Goal: Task Accomplishment & Management: Complete application form

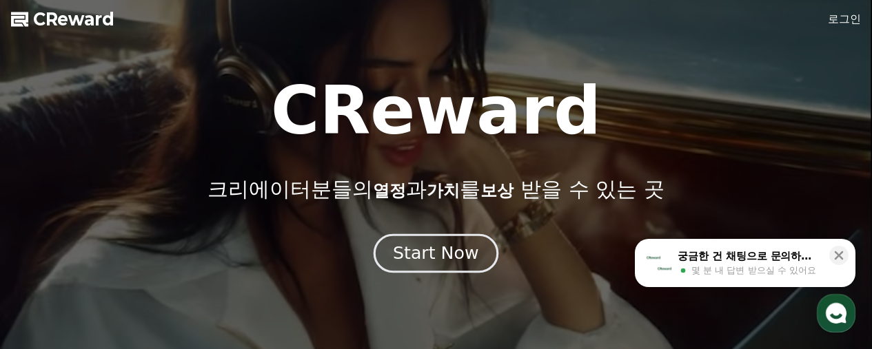
click at [457, 260] on div "Start Now" at bounding box center [435, 253] width 85 height 23
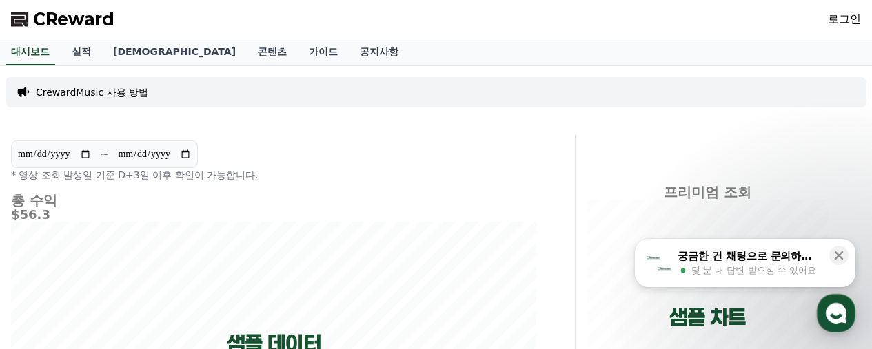
click at [857, 20] on link "로그인" at bounding box center [844, 19] width 33 height 17
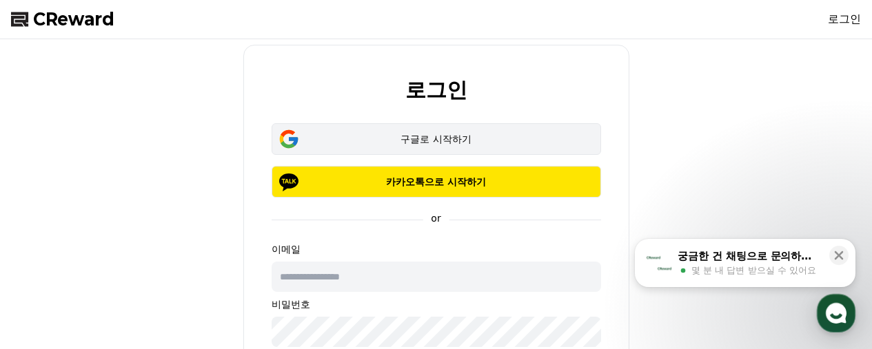
click at [480, 141] on div "구글로 시작하기" at bounding box center [435, 139] width 289 height 14
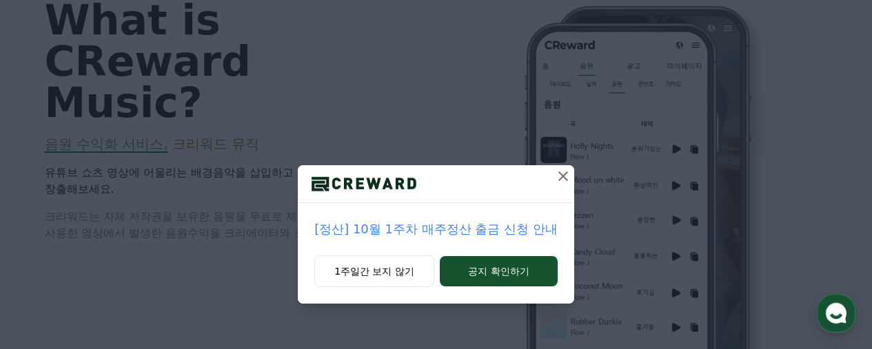
click at [566, 174] on icon at bounding box center [563, 176] width 17 height 17
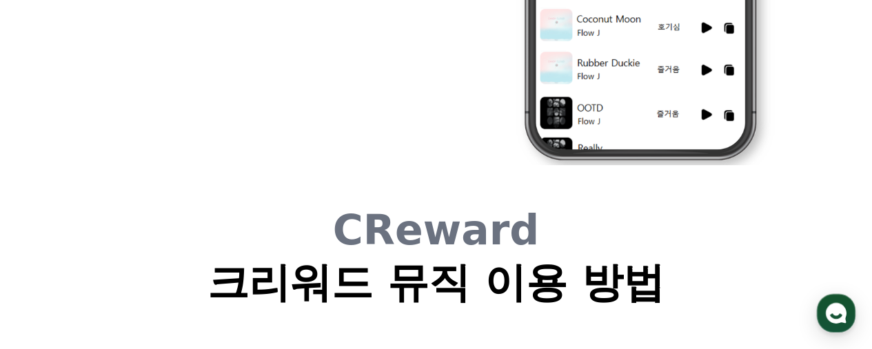
scroll to position [3583, 0]
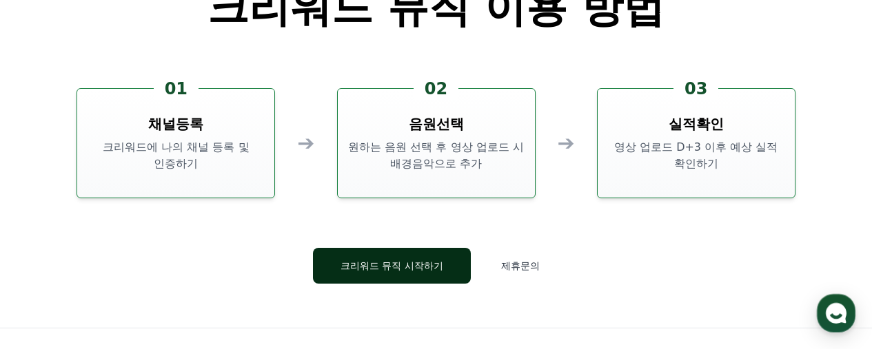
click at [400, 263] on button "크리워드 뮤직 시작하기" at bounding box center [392, 266] width 158 height 36
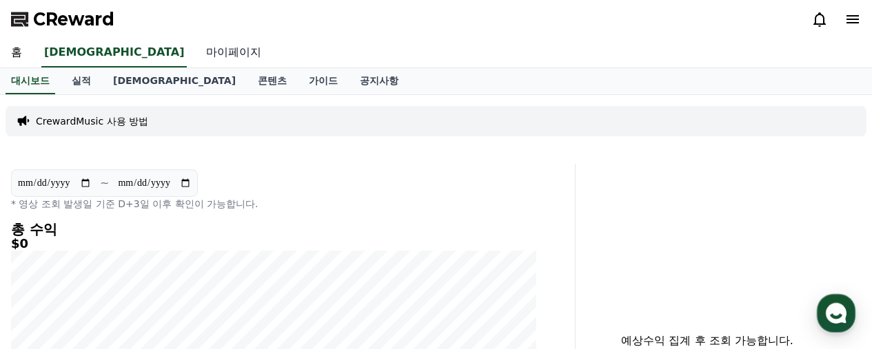
click at [195, 48] on link "마이페이지" at bounding box center [233, 53] width 77 height 29
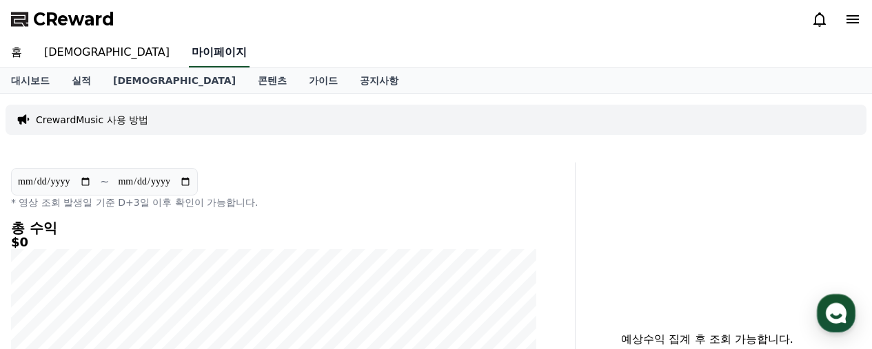
select select "**********"
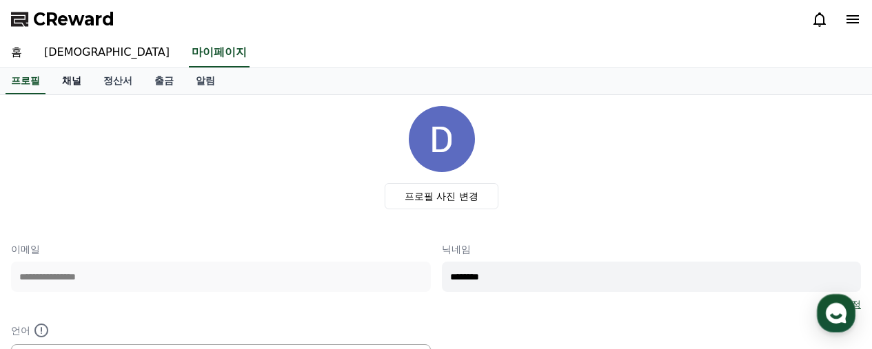
click at [62, 79] on link "채널" at bounding box center [71, 81] width 41 height 26
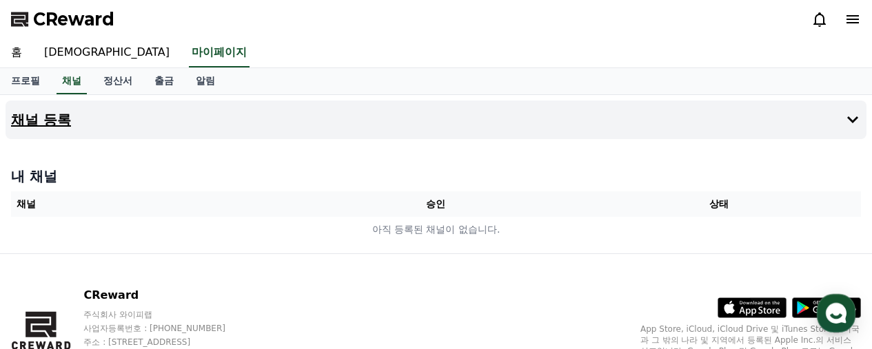
click at [150, 127] on button "채널 등록" at bounding box center [436, 120] width 861 height 39
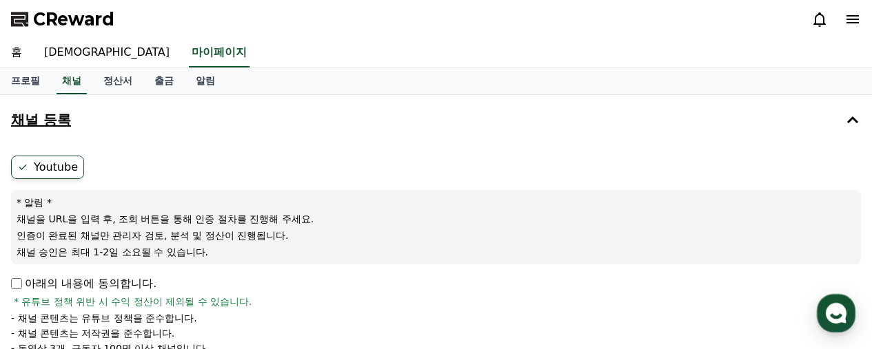
scroll to position [69, 0]
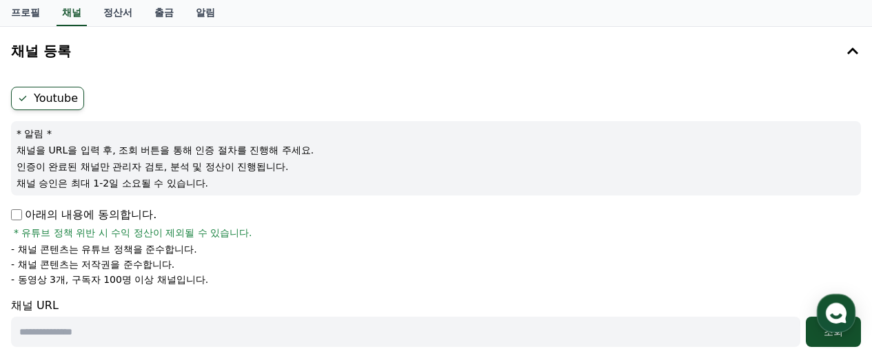
click at [65, 110] on form "Youtube * 알림 * 채널을 URL을 입력 후, 조회 버튼을 통해 인증 절차를 진행해 주세요. 인증이 완료된 채널만 관리자 검토, 분석 …" at bounding box center [436, 263] width 850 height 353
click at [65, 103] on label "Youtube" at bounding box center [47, 98] width 73 height 23
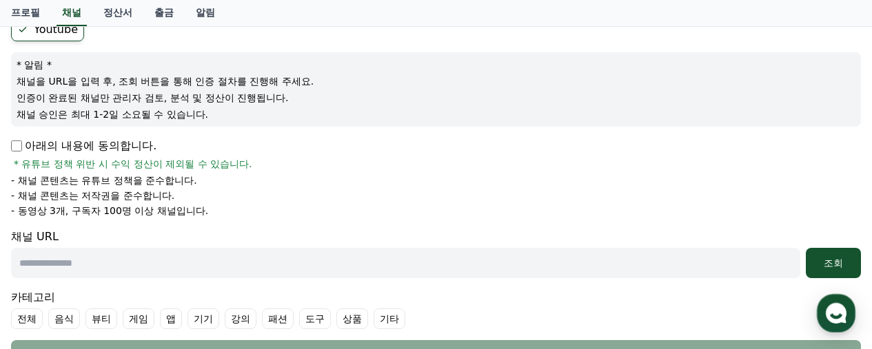
click at [23, 152] on p "아래의 내용에 동의합니다." at bounding box center [83, 146] width 145 height 17
click at [123, 265] on input "text" at bounding box center [405, 263] width 789 height 30
paste input "**********"
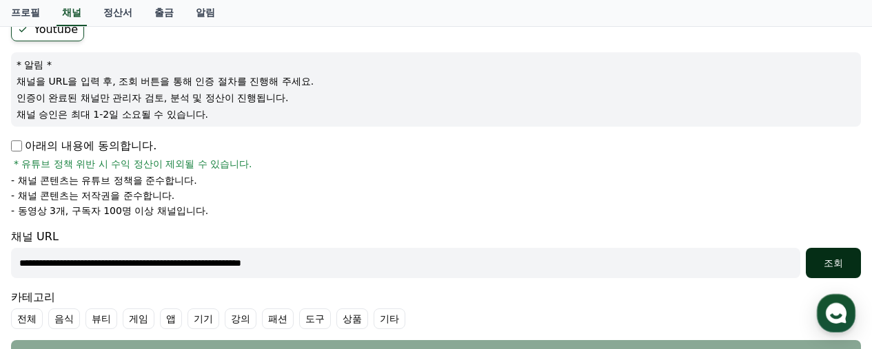
type input "**********"
click at [843, 263] on div "조회" at bounding box center [833, 263] width 44 height 14
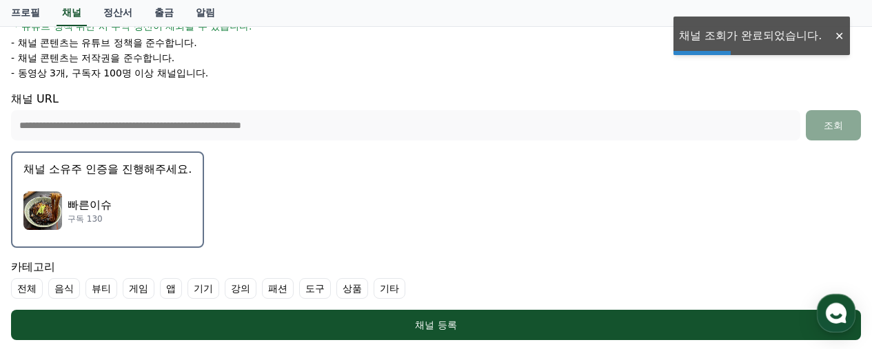
scroll to position [345, 0]
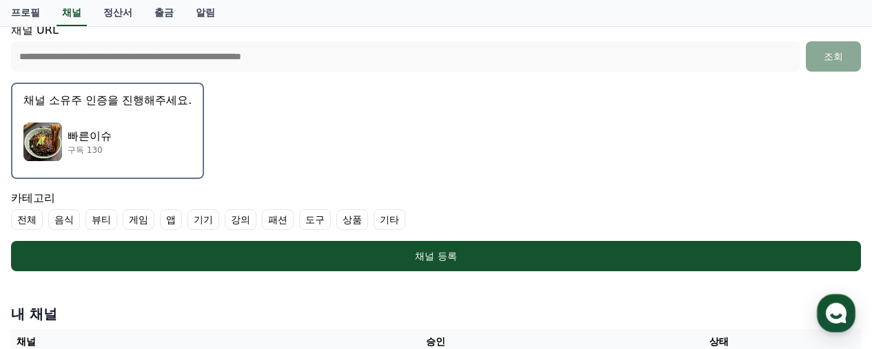
click at [398, 228] on label "기타" at bounding box center [389, 219] width 32 height 21
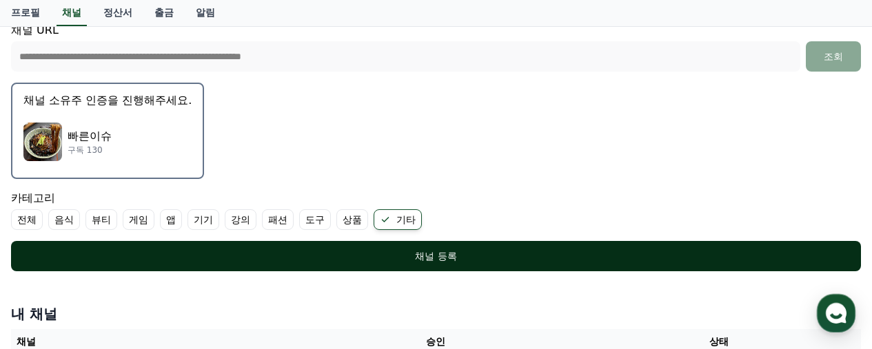
scroll to position [482, 0]
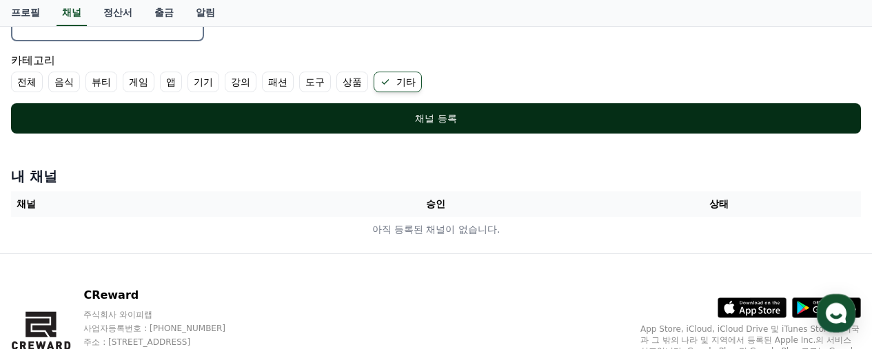
click at [455, 121] on div "채널 등록" at bounding box center [436, 119] width 795 height 14
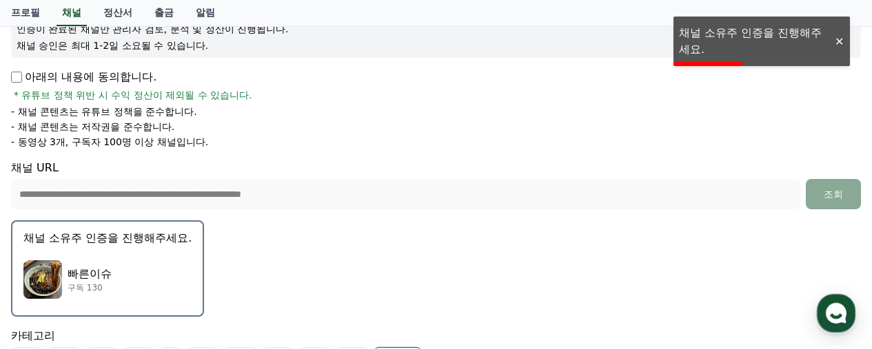
scroll to position [138, 0]
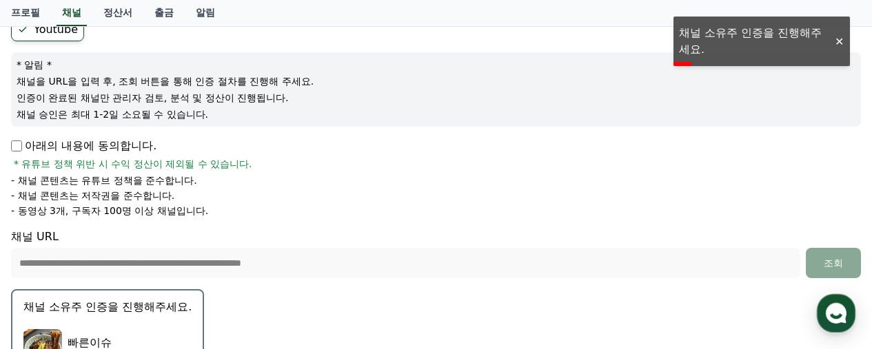
click at [183, 210] on p "- 동영상 3개, 구독자 100명 이상 채널입니다." at bounding box center [109, 211] width 197 height 14
click at [182, 209] on p "- 동영상 3개, 구독자 100명 이상 채널입니다." at bounding box center [109, 211] width 197 height 14
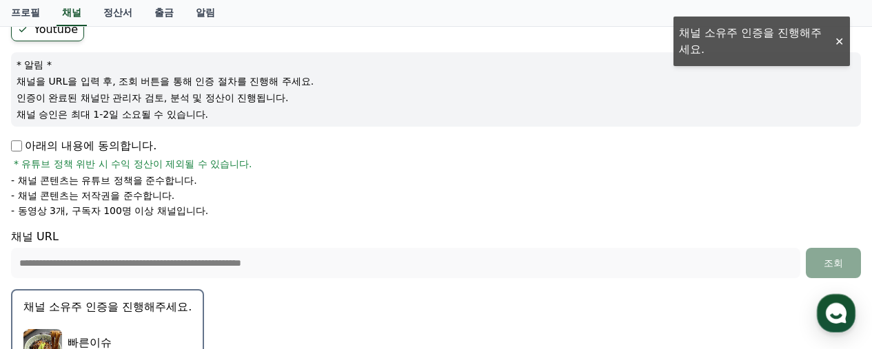
click at [182, 209] on p "- 동영상 3개, 구독자 100명 이상 채널입니다." at bounding box center [109, 211] width 197 height 14
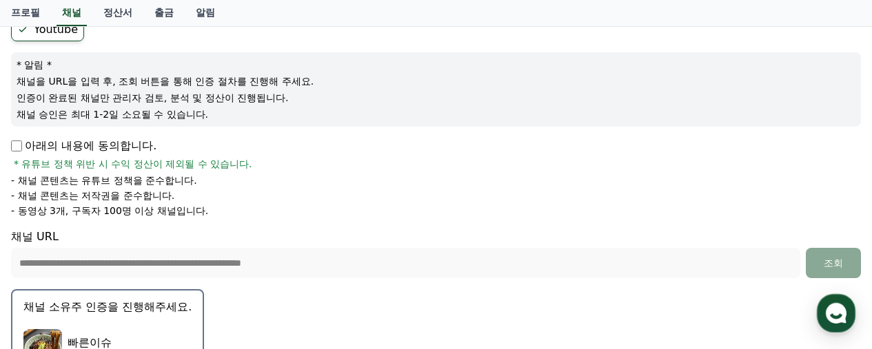
click at [180, 185] on p "- 채널 콘텐츠는 유튜브 정책을 준수합니다." at bounding box center [104, 181] width 186 height 14
click at [177, 167] on span "* 유튜브 정책 위반 시 수익 정산이 제외될 수 있습니다." at bounding box center [133, 164] width 238 height 14
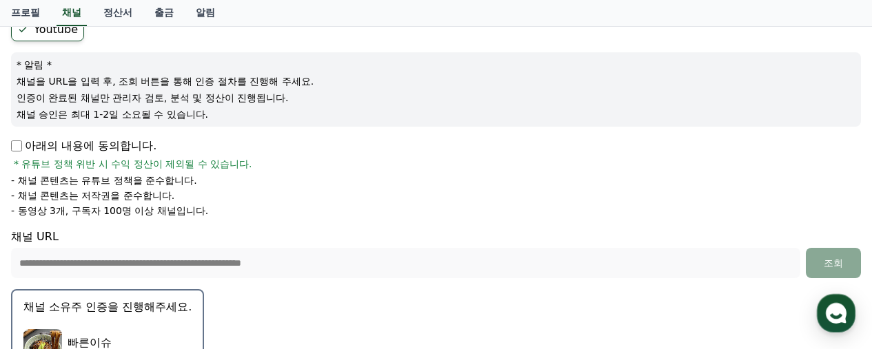
click at [177, 167] on span "* 유튜브 정책 위반 시 수익 정산이 제외될 수 있습니다." at bounding box center [133, 164] width 238 height 14
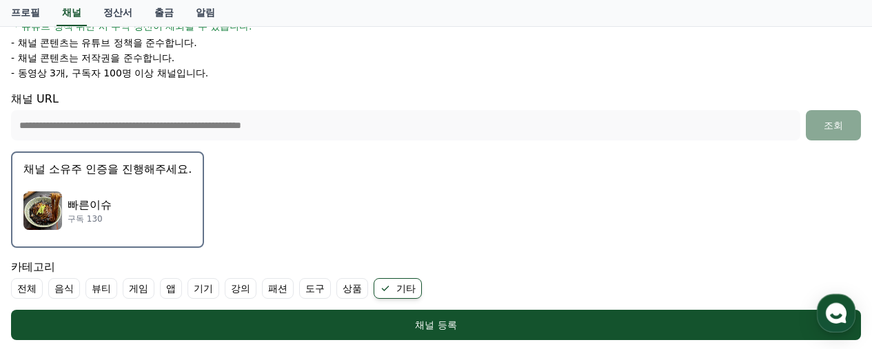
scroll to position [413, 0]
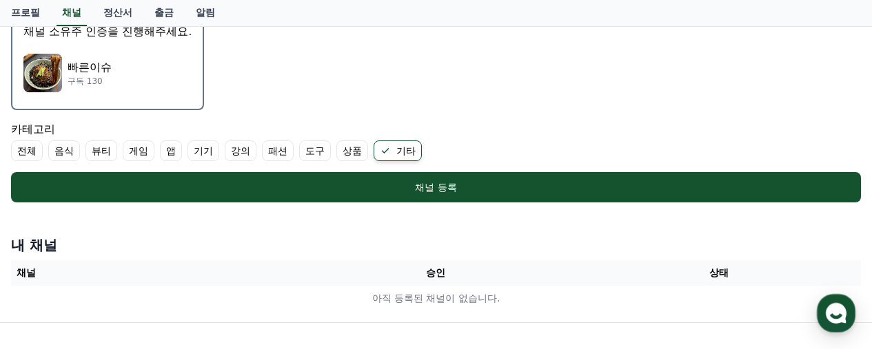
click at [124, 68] on div "빠른이슈 구독 130" at bounding box center [107, 72] width 168 height 55
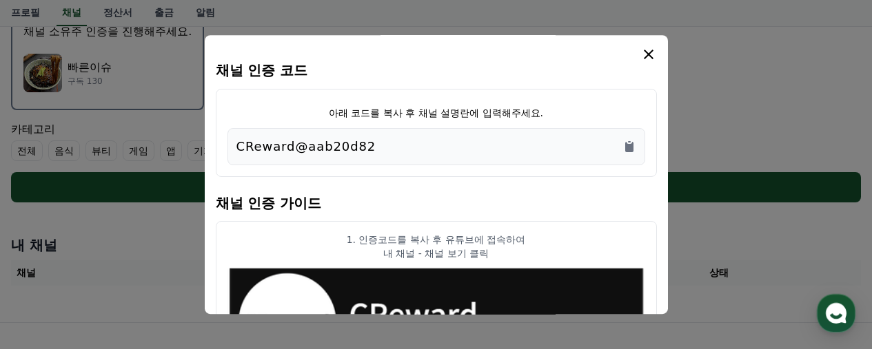
click at [389, 151] on div "CReward@aab20d82" at bounding box center [436, 146] width 400 height 19
copy div "CReward@aab20d82"
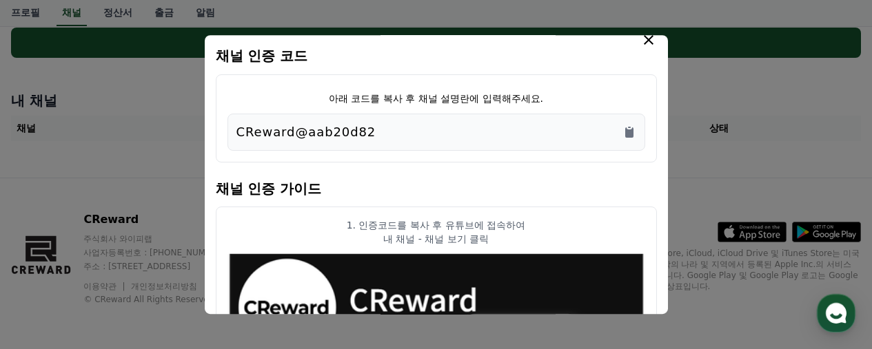
scroll to position [0, 0]
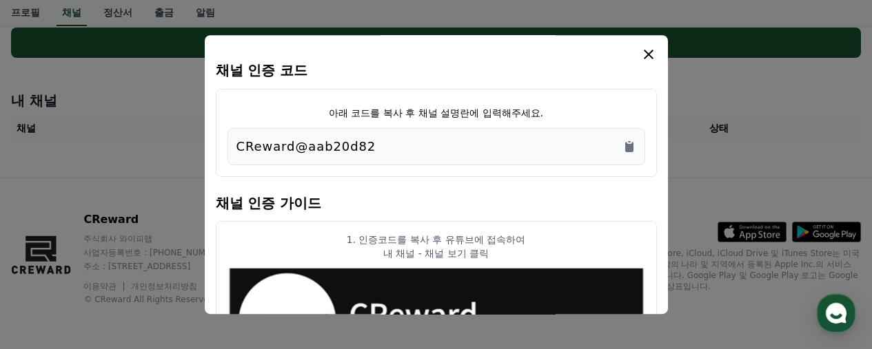
click at [647, 63] on h4 "채널 인증 코드" at bounding box center [436, 70] width 441 height 15
click at [648, 50] on icon "modal" at bounding box center [648, 54] width 17 height 17
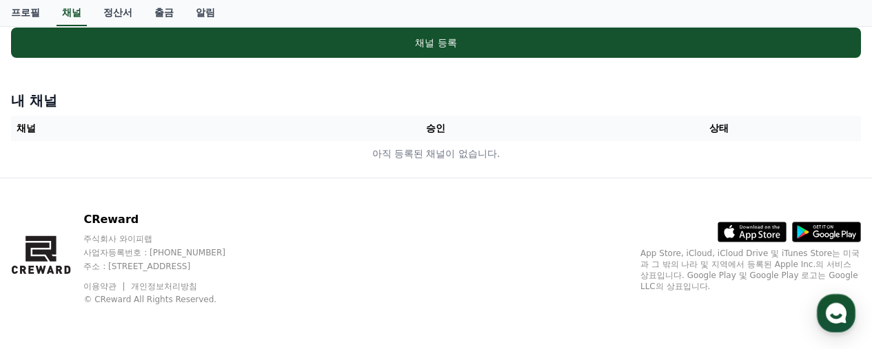
scroll to position [351, 0]
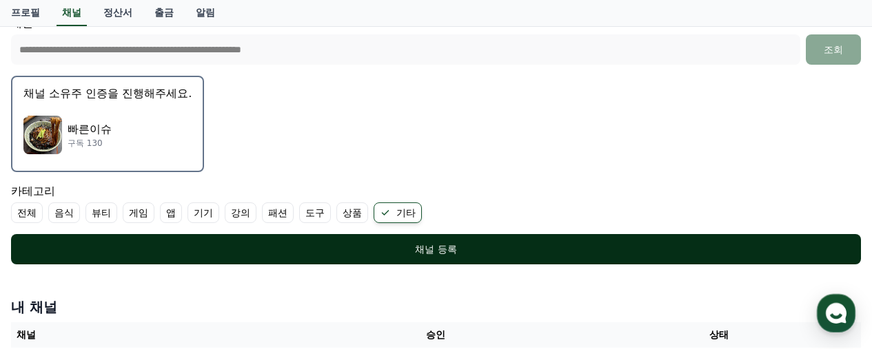
click at [556, 258] on button "채널 등록" at bounding box center [436, 249] width 850 height 30
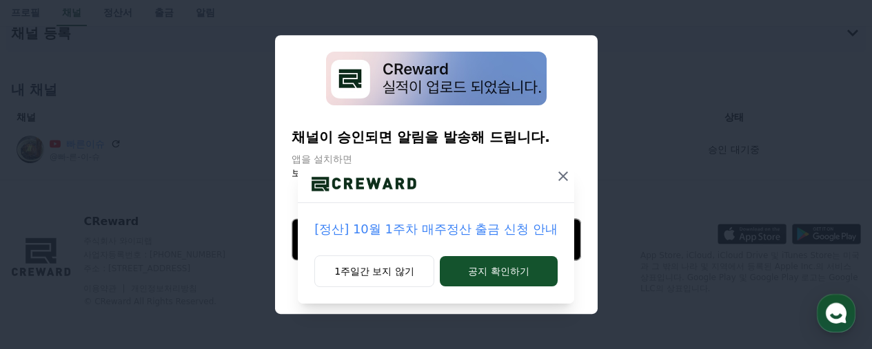
click at [564, 176] on icon at bounding box center [563, 176] width 17 height 17
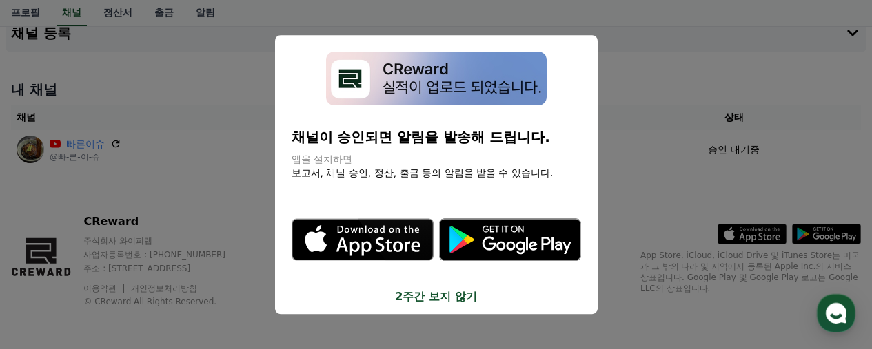
click at [470, 303] on button "2주간 보지 않기" at bounding box center [435, 297] width 289 height 17
